Goal: Information Seeking & Learning: Learn about a topic

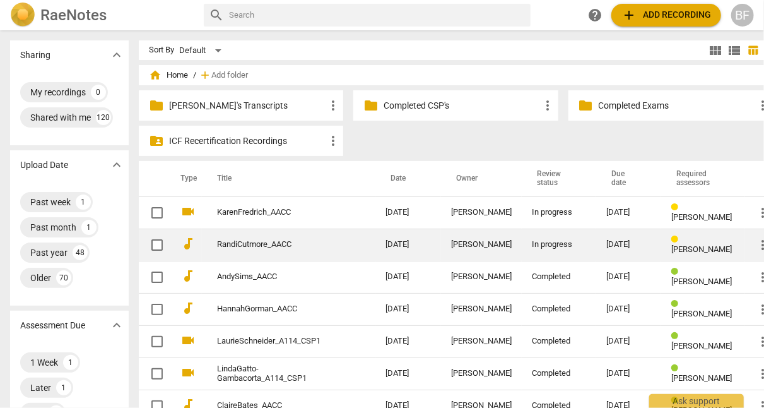
click at [256, 239] on td "RandiCutmore_AACC" at bounding box center [289, 245] width 174 height 32
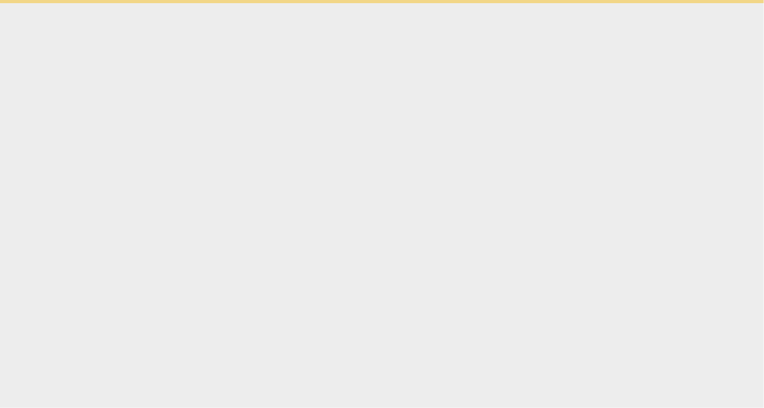
click at [256, 3] on html "Ask support Enable Ginger Cannot connect to Ginger Check your internet connecti…" at bounding box center [382, 1] width 764 height 3
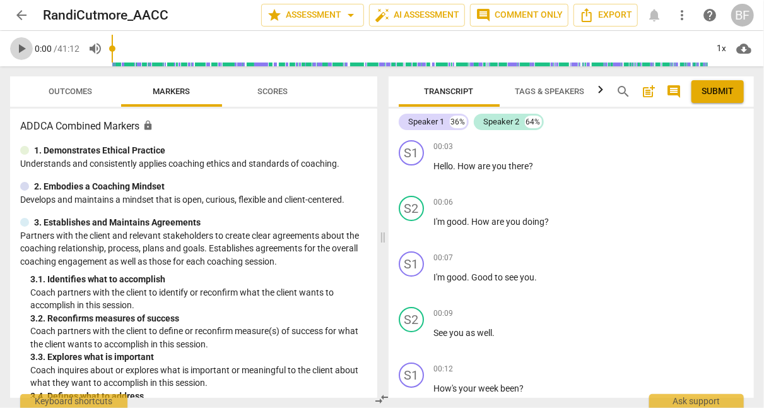
click at [18, 45] on span "play_arrow" at bounding box center [21, 48] width 15 height 15
type input "10"
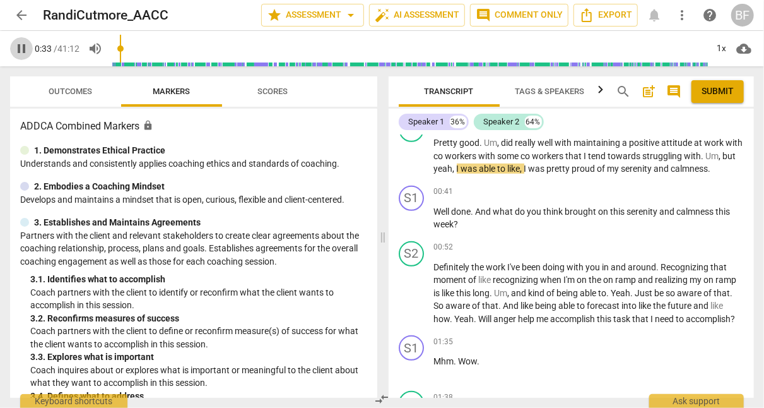
click at [18, 45] on span "pause" at bounding box center [21, 48] width 15 height 15
click at [18, 45] on span "play_arrow" at bounding box center [21, 48] width 15 height 15
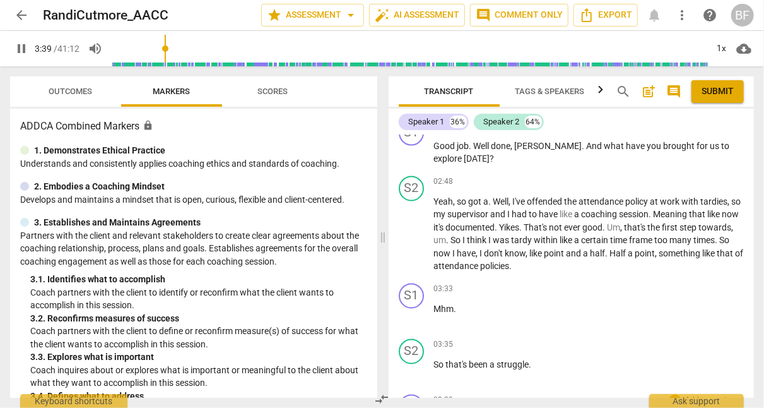
scroll to position [1384, 0]
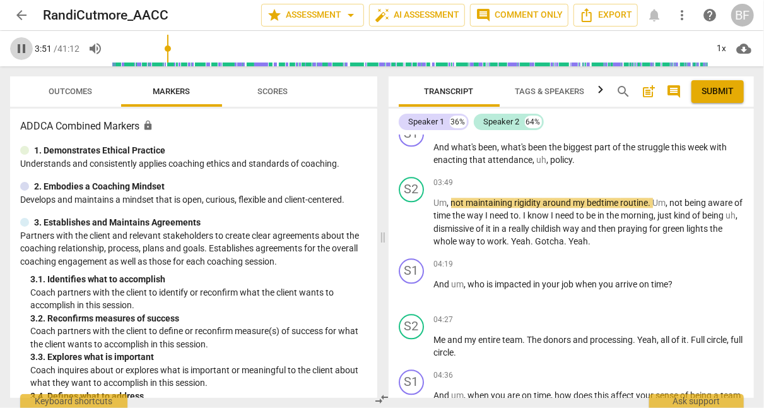
click at [15, 50] on span "pause" at bounding box center [21, 48] width 15 height 15
type input "232"
